Goal: Information Seeking & Learning: Learn about a topic

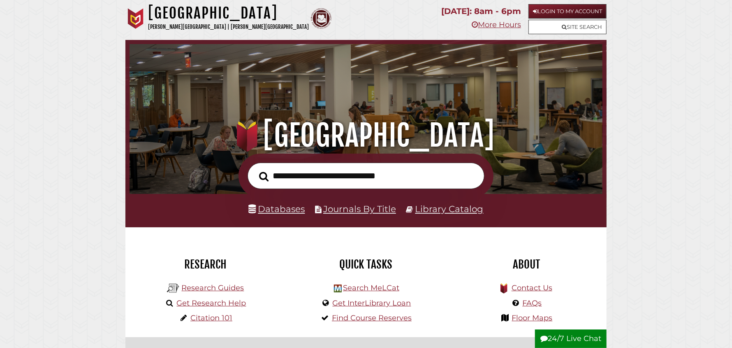
scroll to position [156, 469]
click at [225, 290] on link "Research Guides" at bounding box center [212, 287] width 63 height 9
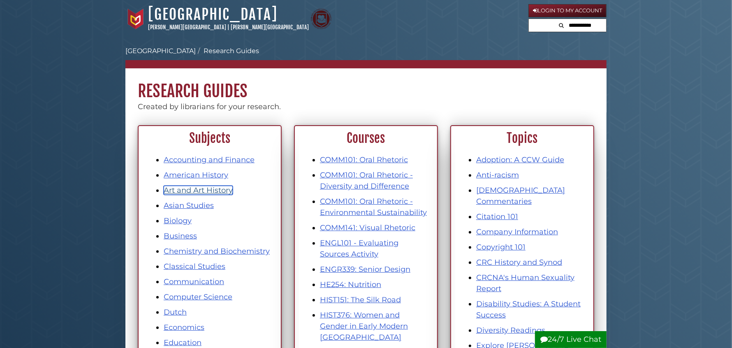
click at [205, 188] on link "Art and Art History" at bounding box center [198, 189] width 69 height 9
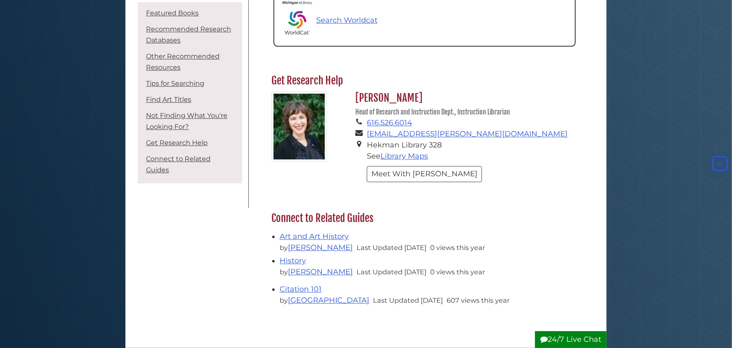
scroll to position [1404, 0]
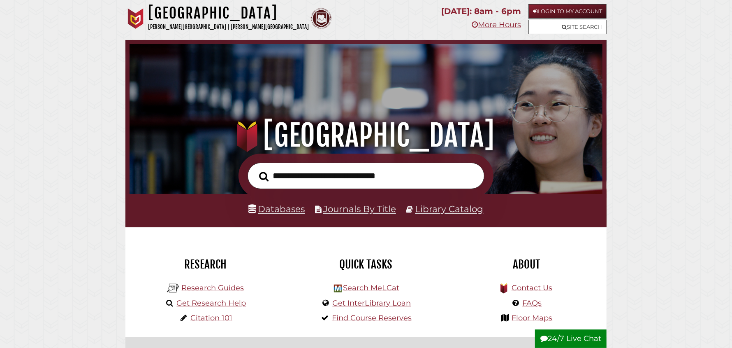
scroll to position [156, 469]
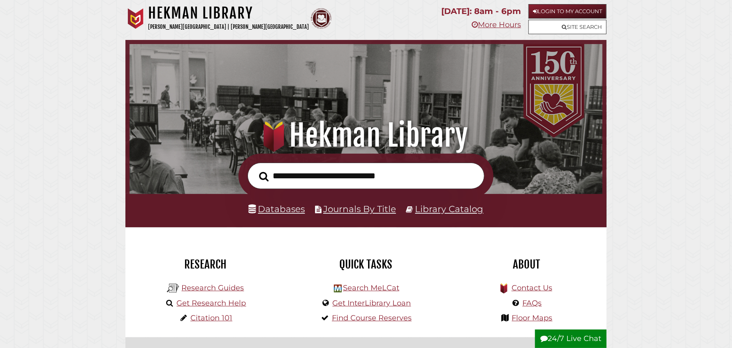
scroll to position [156, 469]
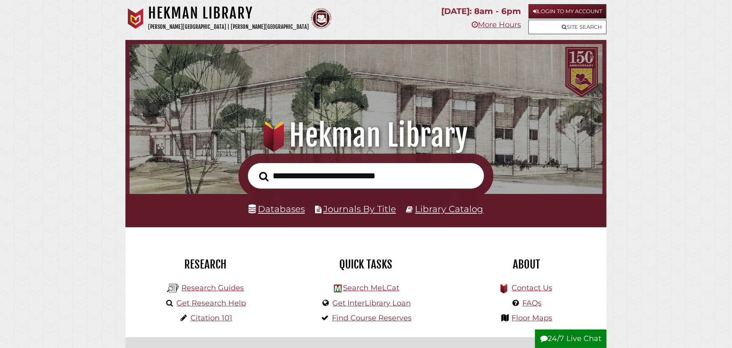
scroll to position [156, 469]
type input "**********"
click at [255, 169] on button "Search" at bounding box center [264, 176] width 18 height 15
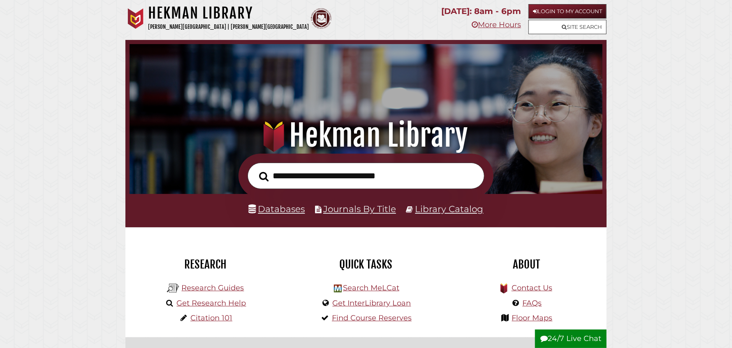
scroll to position [156, 469]
click at [281, 211] on link "Databases" at bounding box center [277, 208] width 56 height 11
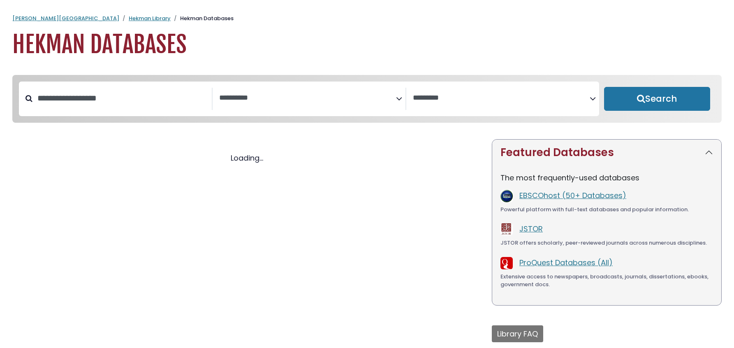
select select "Database Subject Filter"
select select "Database Vendors Filter"
select select "Database Subject Filter"
select select "Database Vendors Filter"
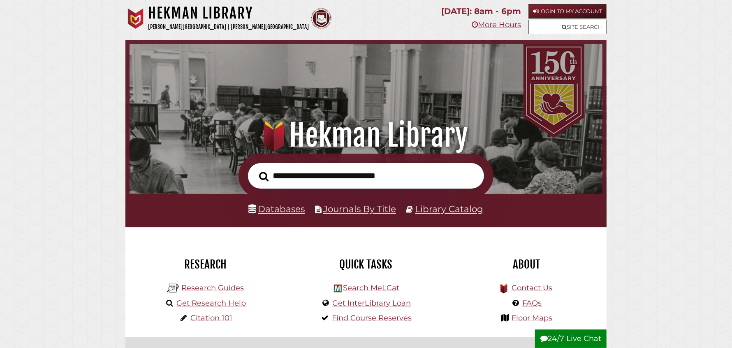
scroll to position [156, 469]
click at [284, 171] on input "text" at bounding box center [366, 175] width 237 height 27
type input "**********"
click at [255, 169] on button "Search" at bounding box center [264, 176] width 18 height 15
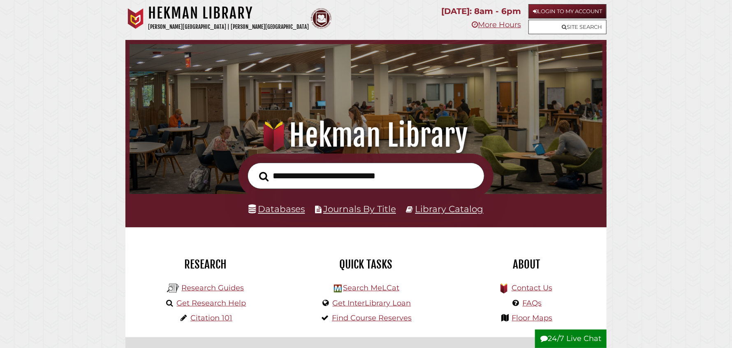
scroll to position [156, 469]
type input "**********"
click at [255, 169] on button "Search" at bounding box center [264, 176] width 18 height 15
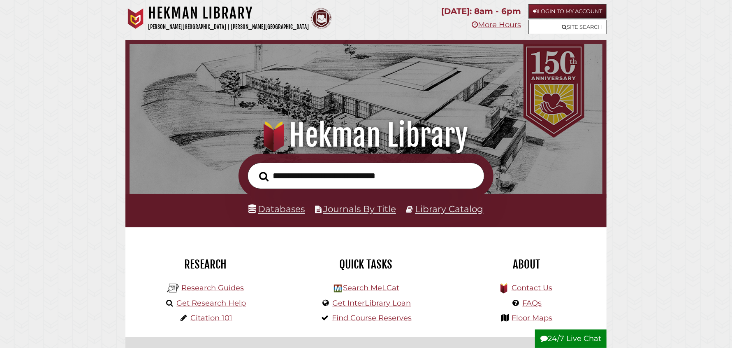
scroll to position [156, 469]
click at [283, 212] on link "Databases" at bounding box center [277, 208] width 56 height 11
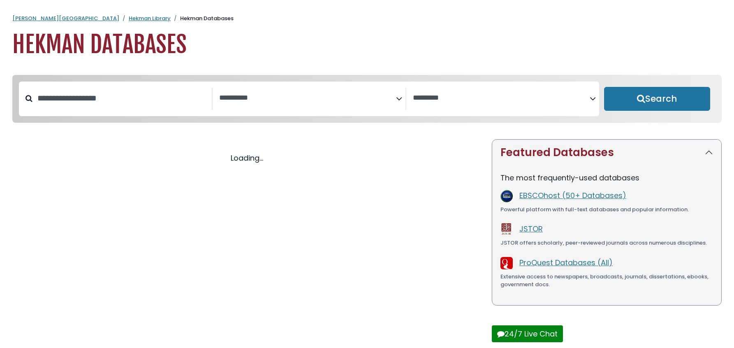
select select "Database Subject Filter"
select select "Database Vendors Filter"
select select "Database Subject Filter"
select select "Database Vendors Filter"
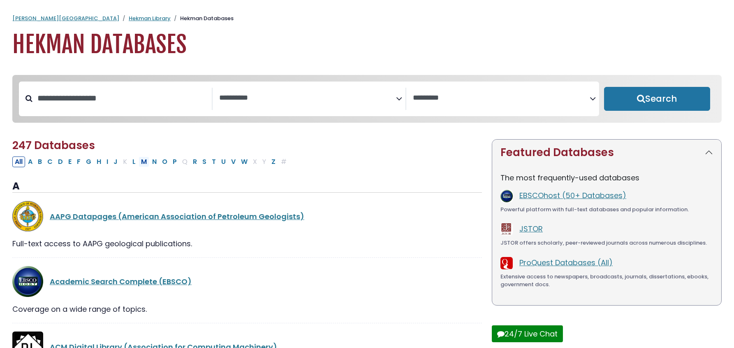
click at [146, 161] on button "M" at bounding box center [144, 161] width 11 height 11
select select "Database Subject Filter"
select select "Database Vendors Filter"
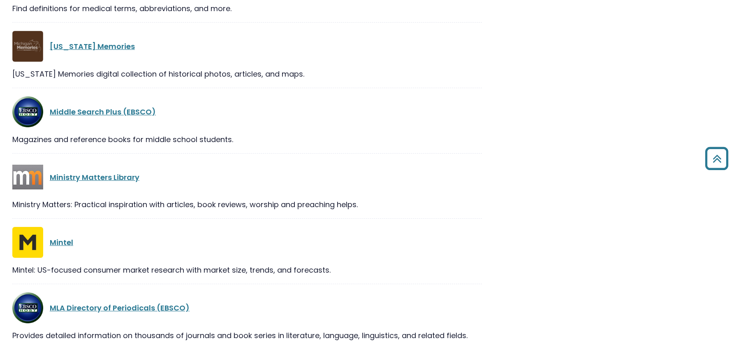
scroll to position [685, 0]
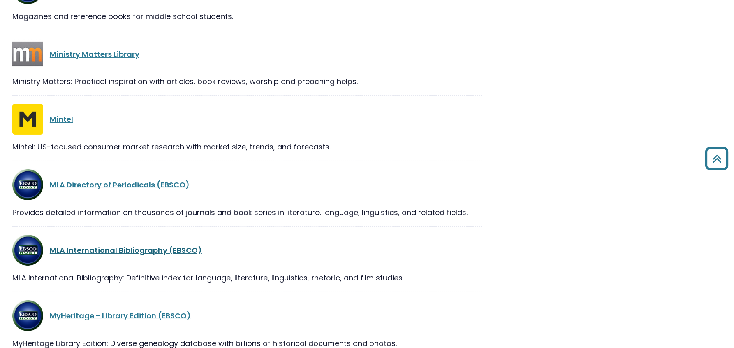
click at [118, 252] on link "MLA International Bibliography (EBSCO)" at bounding box center [126, 250] width 152 height 10
